Goal: Task Accomplishment & Management: Manage account settings

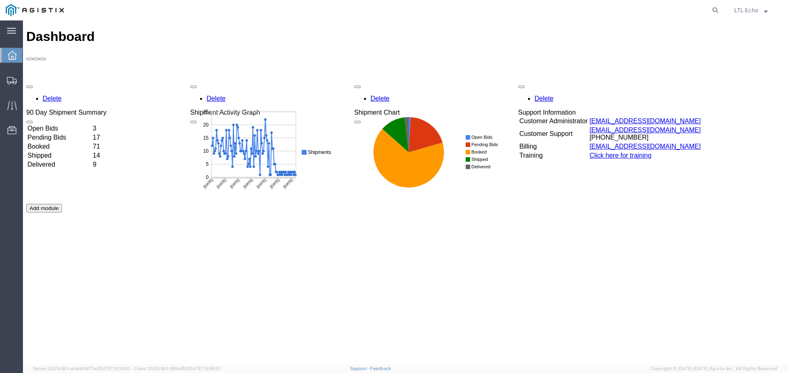
click at [607, 14] on agx-global-search at bounding box center [591, 10] width 262 height 20
click at [716, 11] on icon at bounding box center [714, 10] width 11 height 11
click at [588, 16] on input "search" at bounding box center [584, 10] width 249 height 20
type input "56719801"
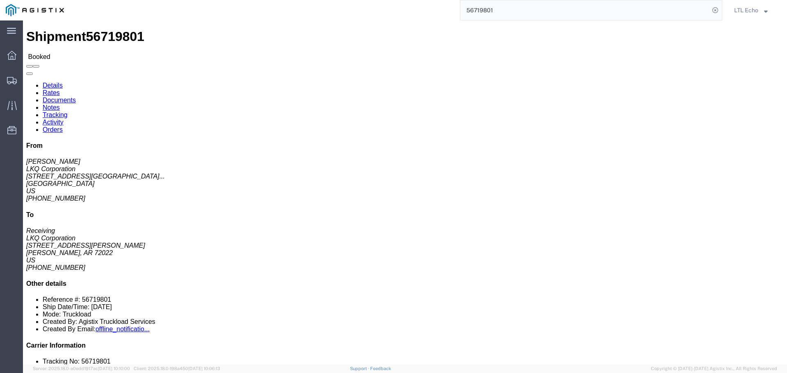
click link "Rates"
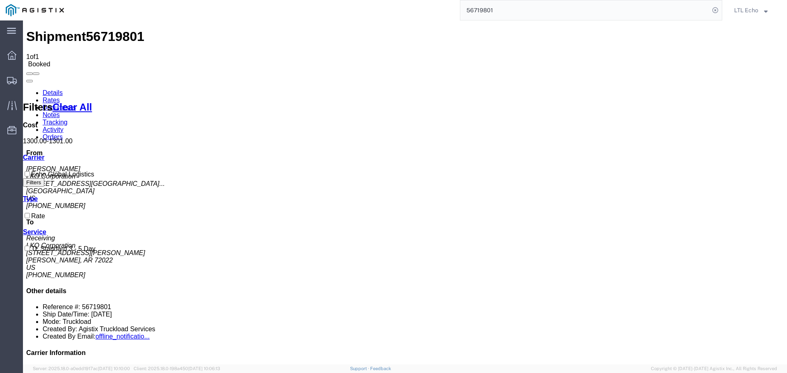
click at [52, 89] on link "Details" at bounding box center [53, 92] width 20 height 7
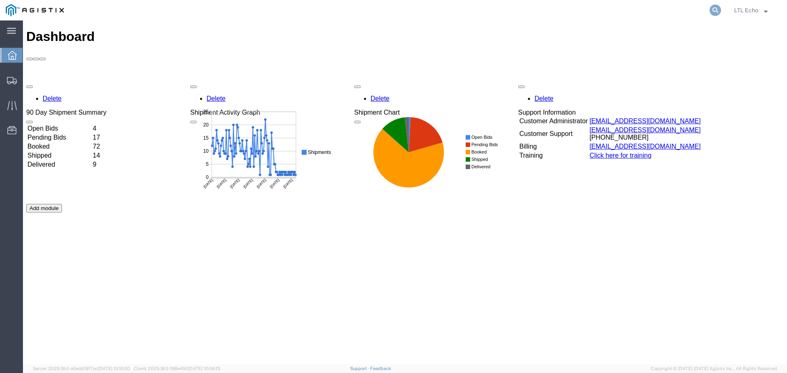
click at [712, 10] on icon at bounding box center [714, 10] width 11 height 11
click at [598, 9] on input "search" at bounding box center [584, 10] width 249 height 20
paste input "56699196"
type input "56699196"
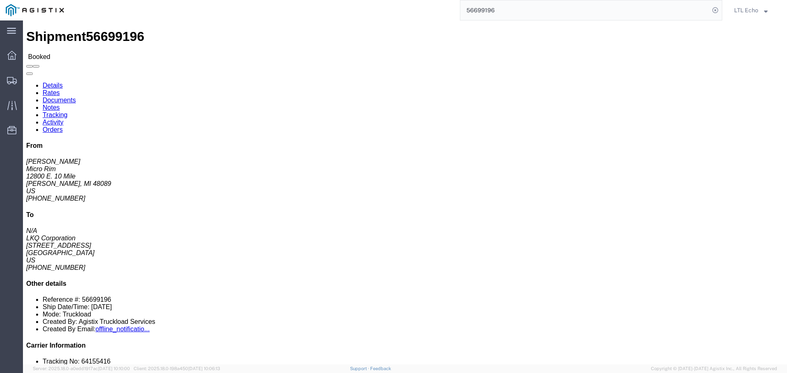
click link "Tracking"
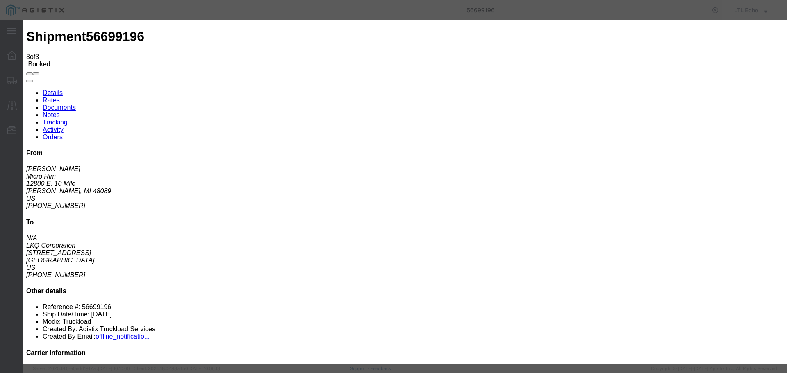
type input "09/04/2025"
type input "2:00 PM"
select select "PICKEDUP"
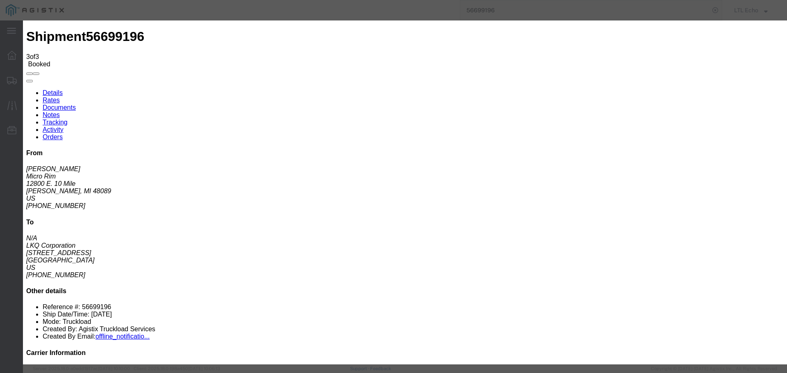
type input "09/04/2025"
